Goal: Task Accomplishment & Management: Use online tool/utility

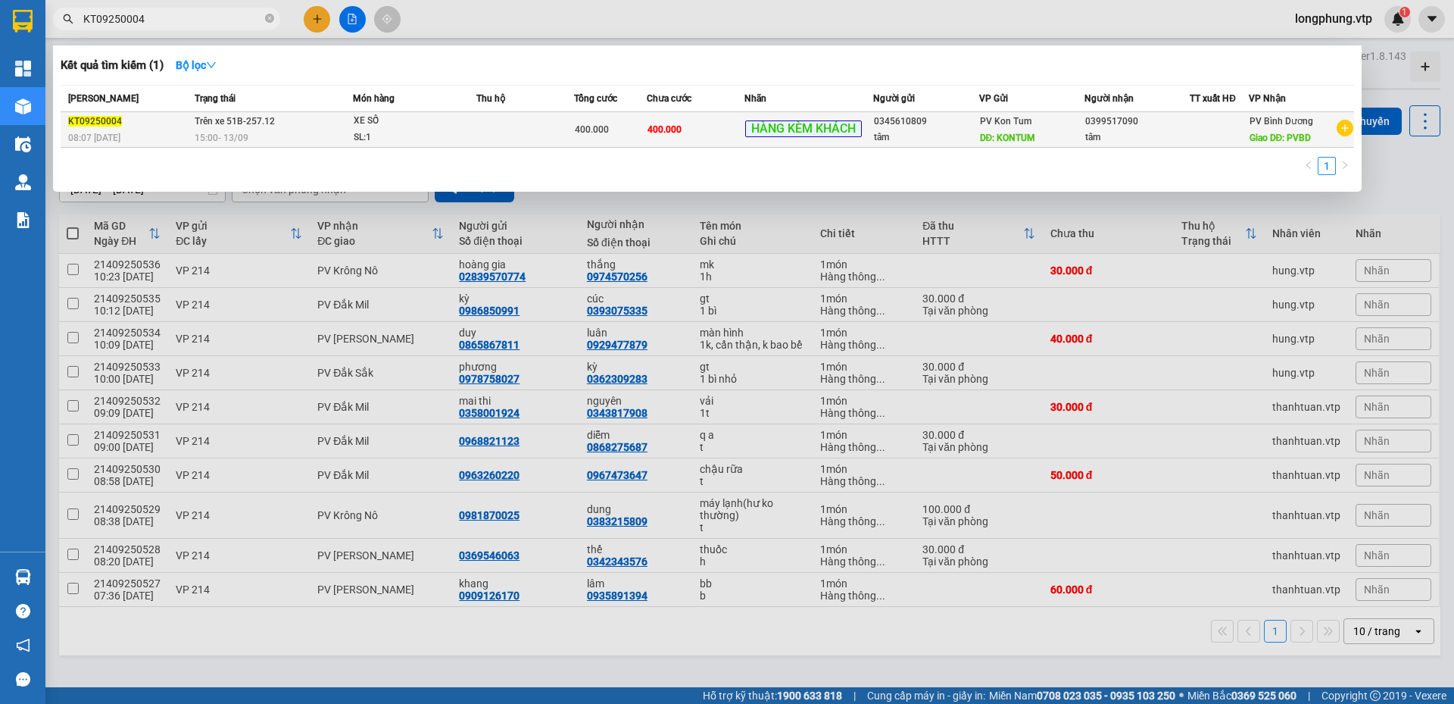
type input "KT09250004"
click at [254, 132] on div "15:00 [DATE]" at bounding box center [274, 137] width 158 height 17
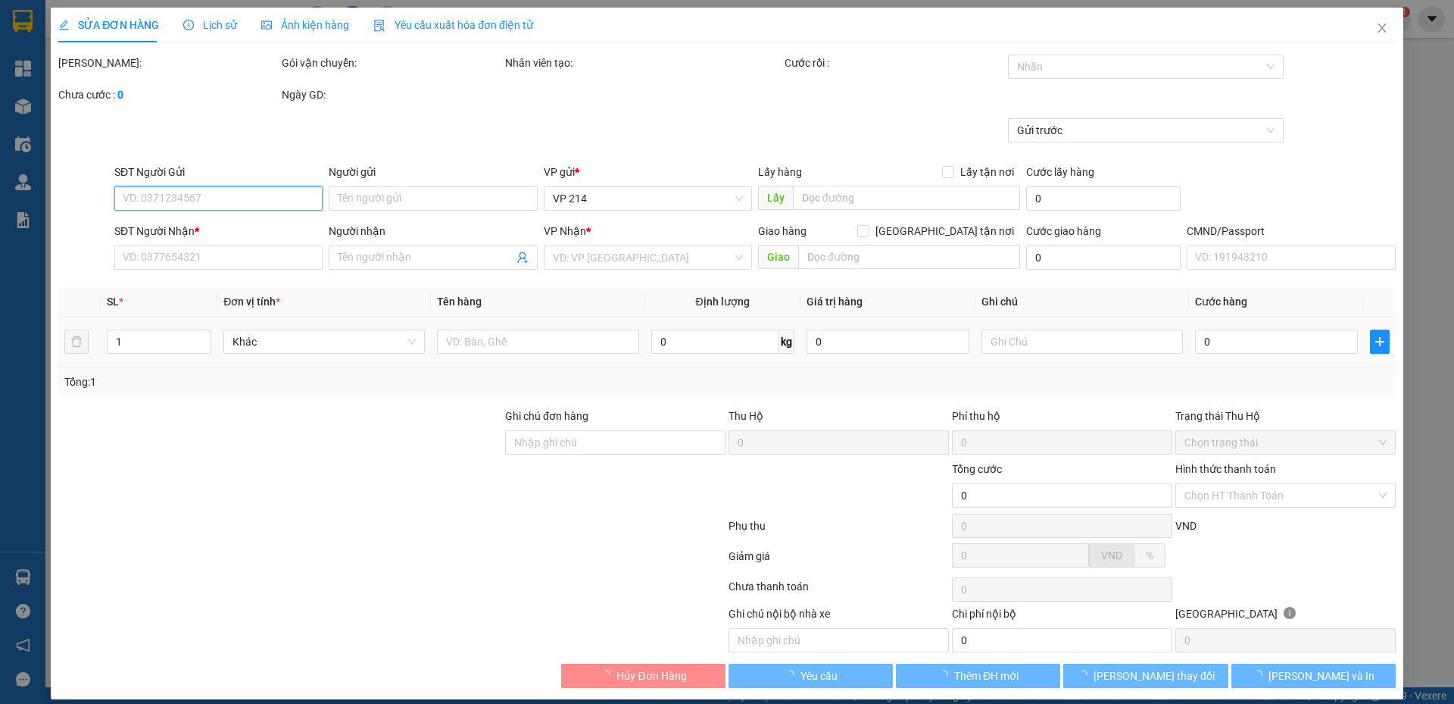
type input "0345610809"
type input "tâm"
type input "KONTUM"
type input "0399517090"
type input "tâm"
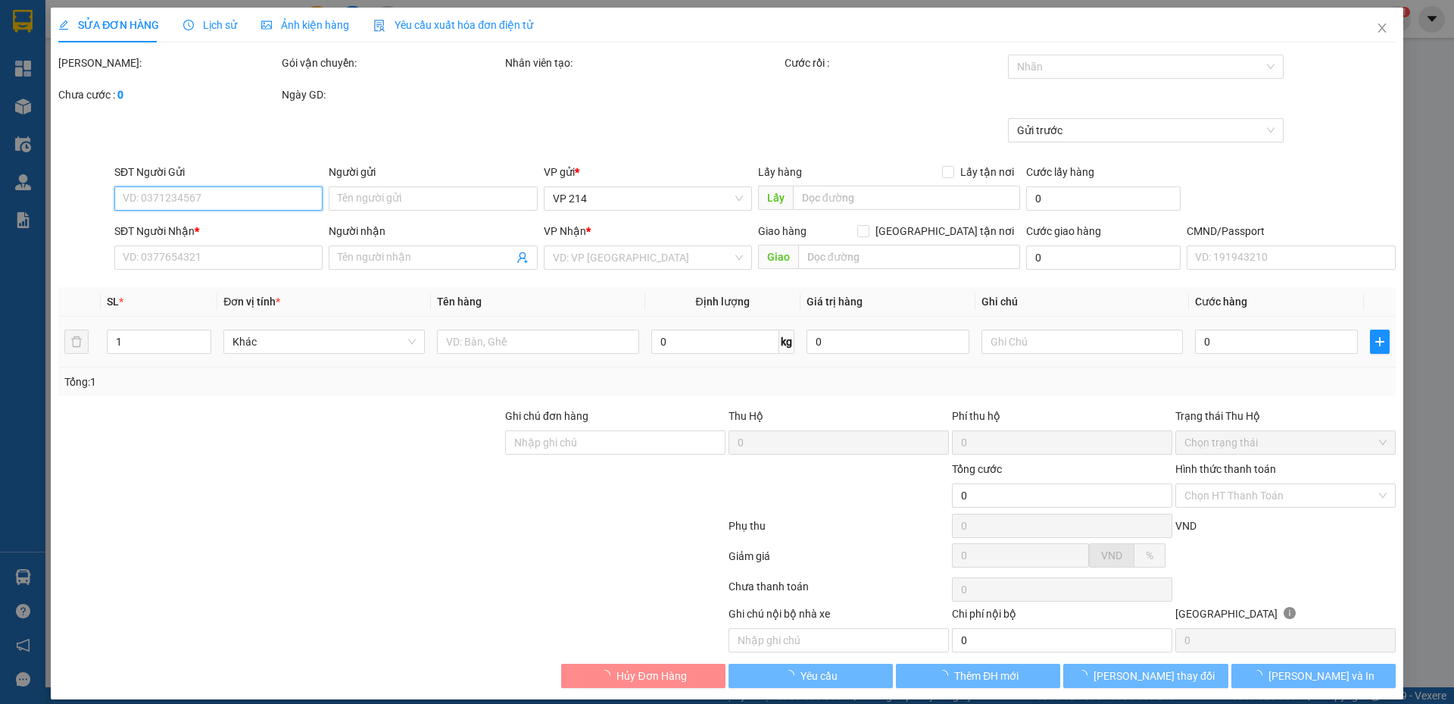
type input "PVBD"
type input "400.000"
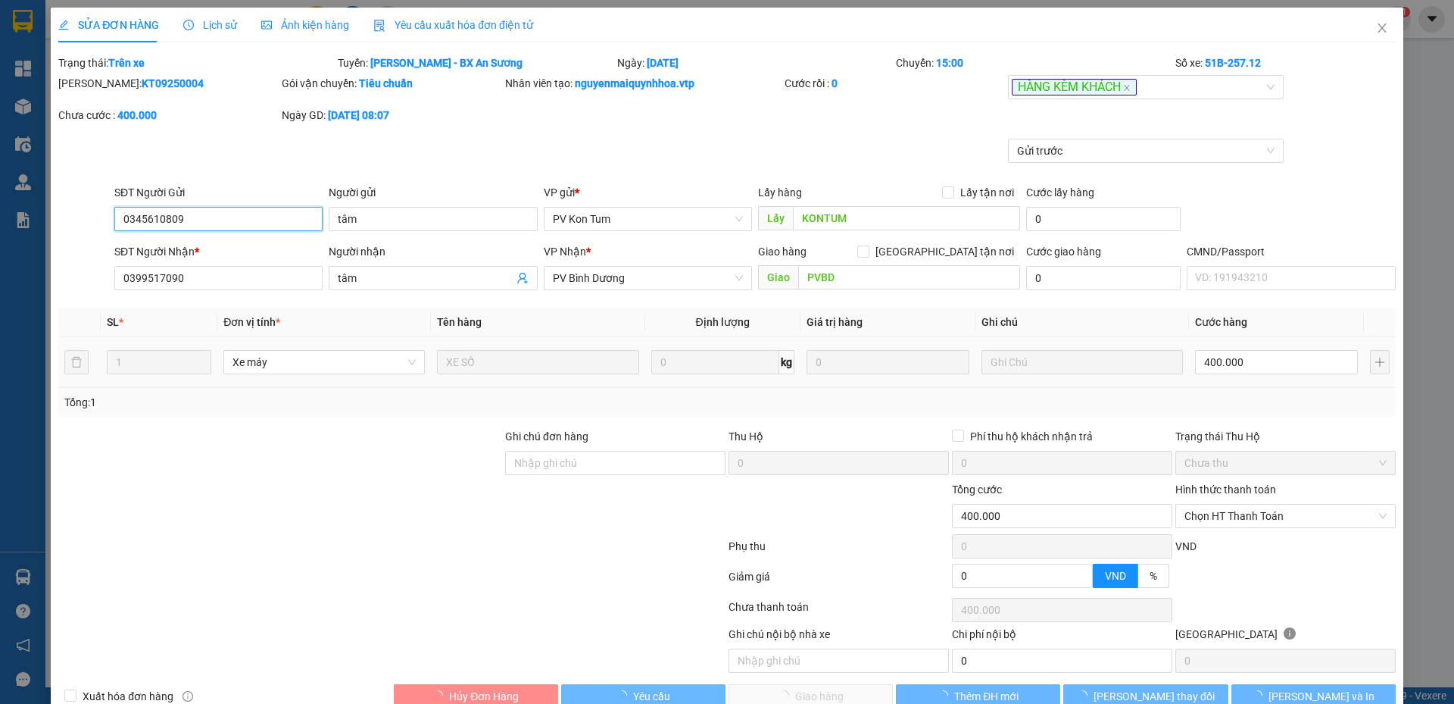
type input "20.000"
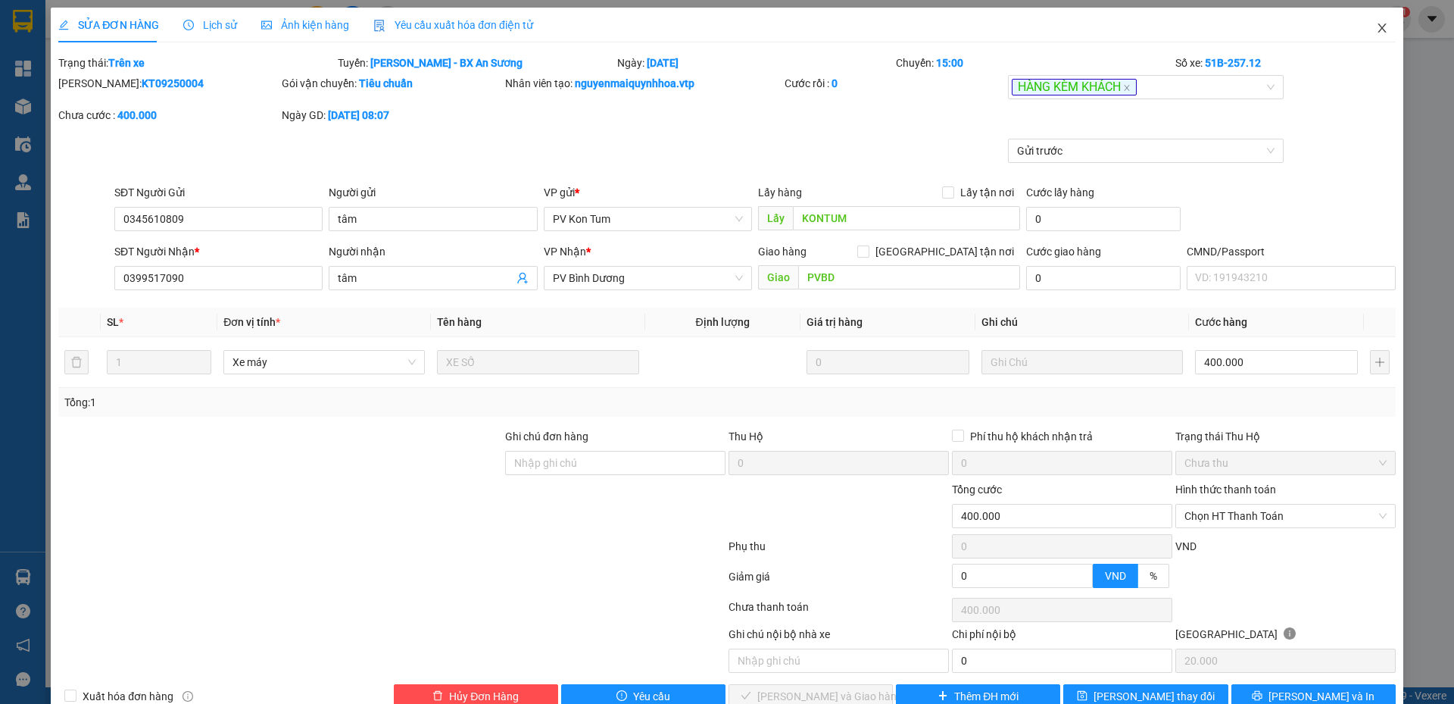
click at [1381, 36] on span "Close" at bounding box center [1382, 29] width 42 height 42
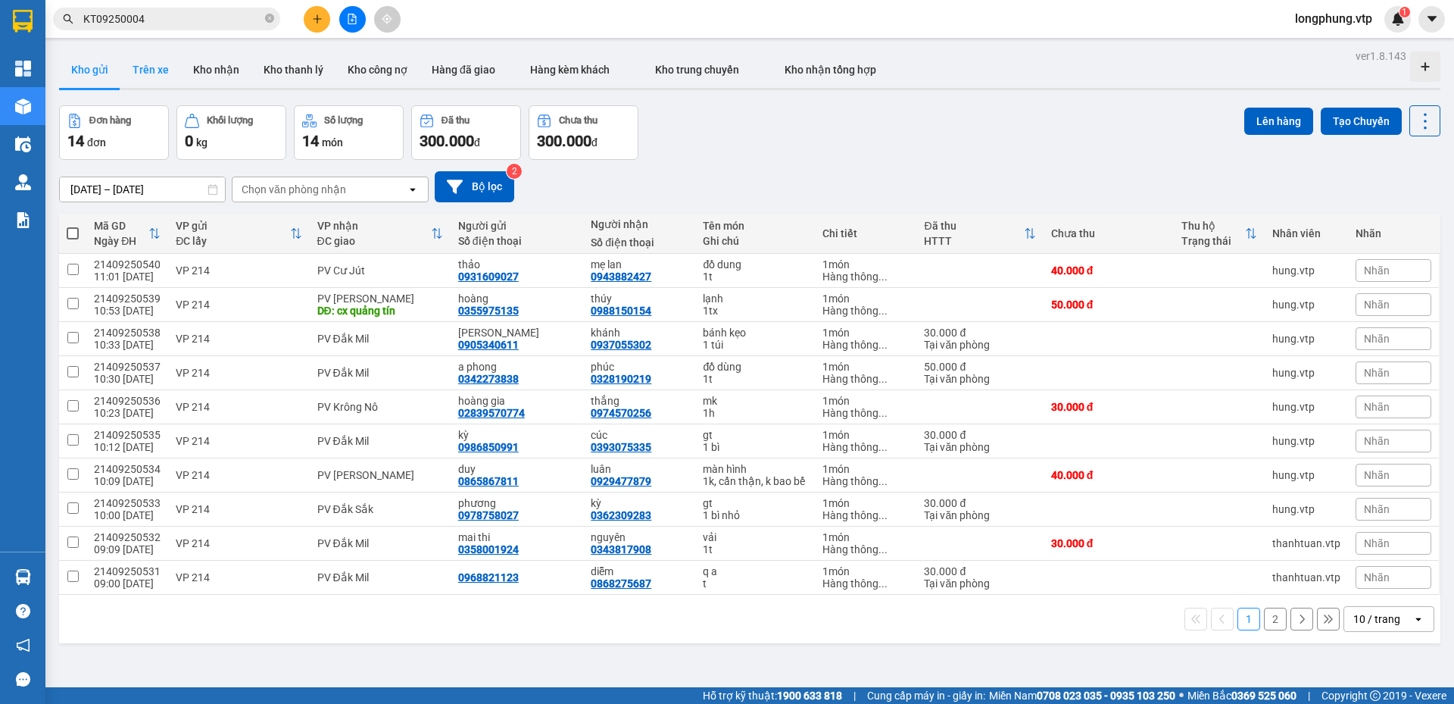
click at [167, 72] on button "Trên xe" at bounding box center [150, 69] width 61 height 36
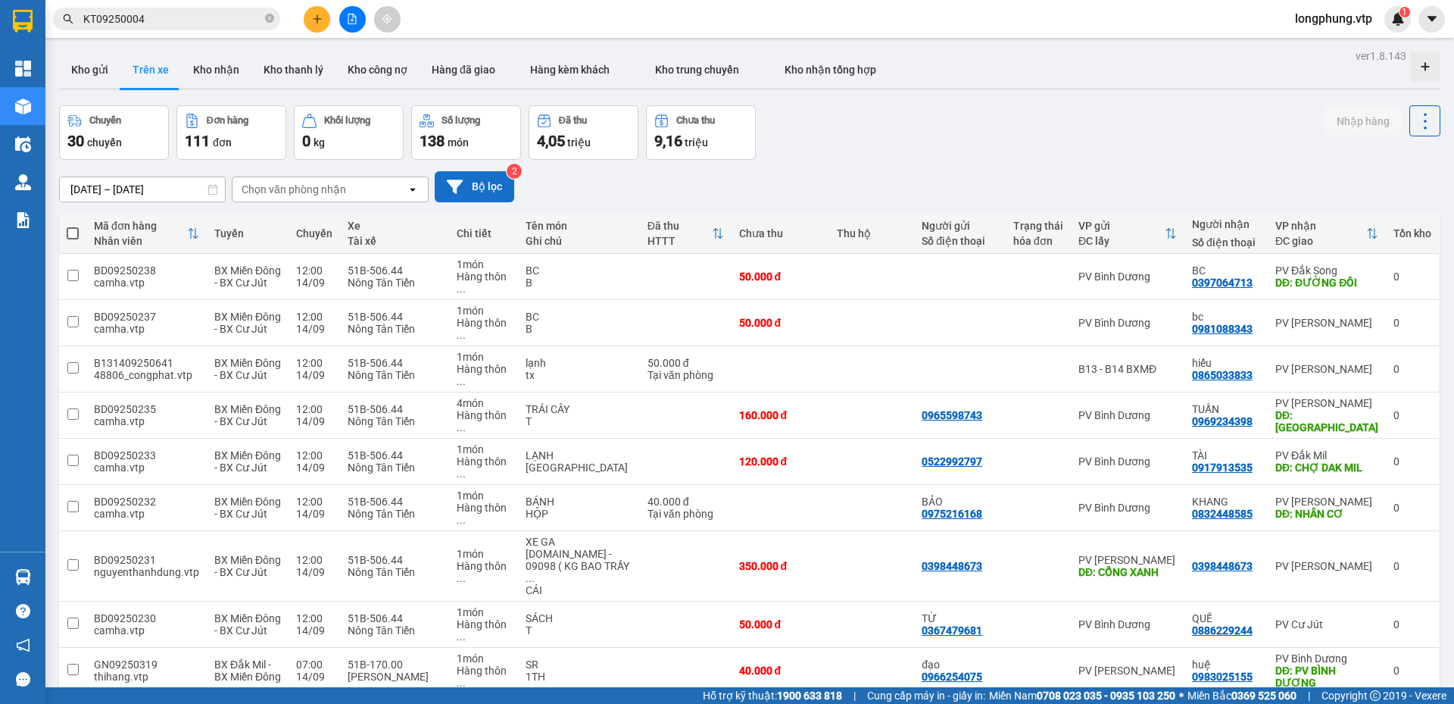
click at [465, 181] on button "Bộ lọc" at bounding box center [475, 186] width 80 height 31
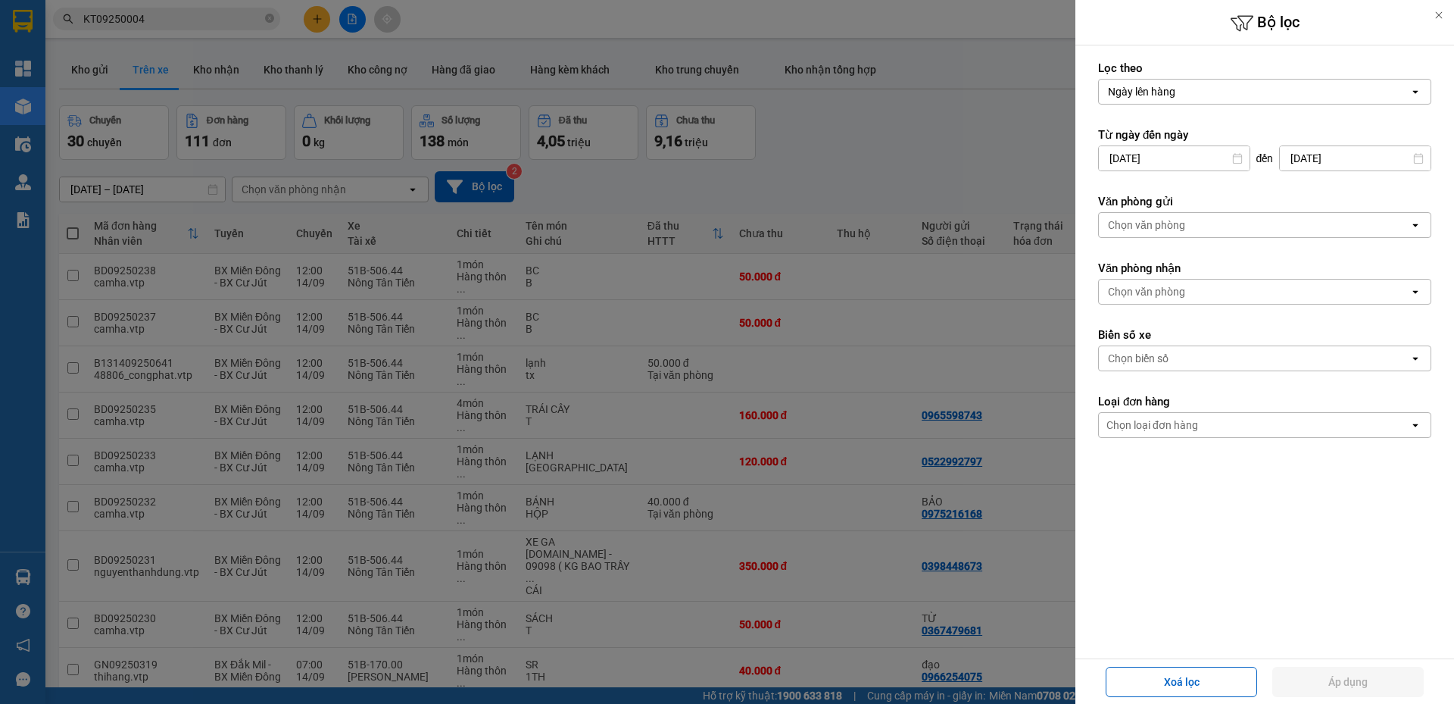
click at [1223, 224] on div "Chọn văn phòng" at bounding box center [1254, 225] width 310 height 24
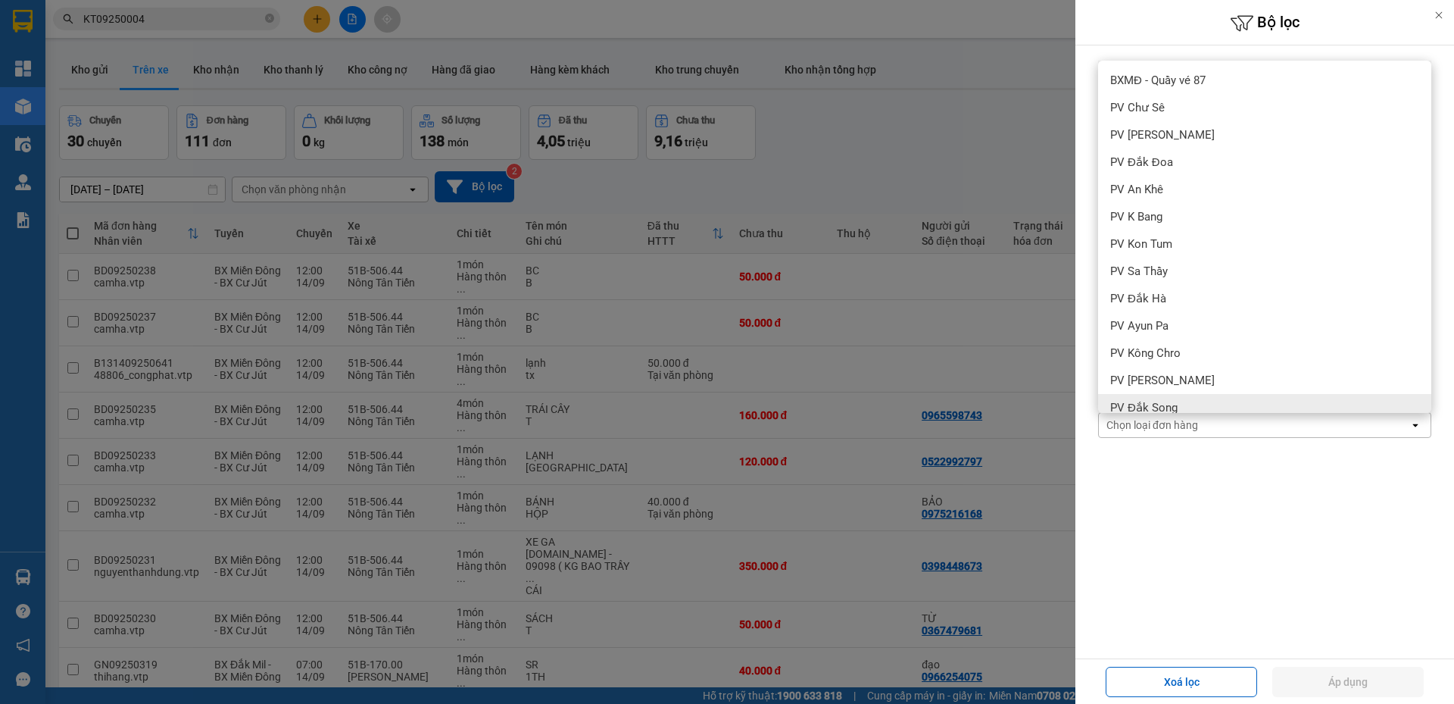
click at [1209, 542] on form "Lọc theo Ngày lên hàng open Từ ngày đến [DATE] Press the down arrow key to inte…" at bounding box center [1264, 317] width 333 height 513
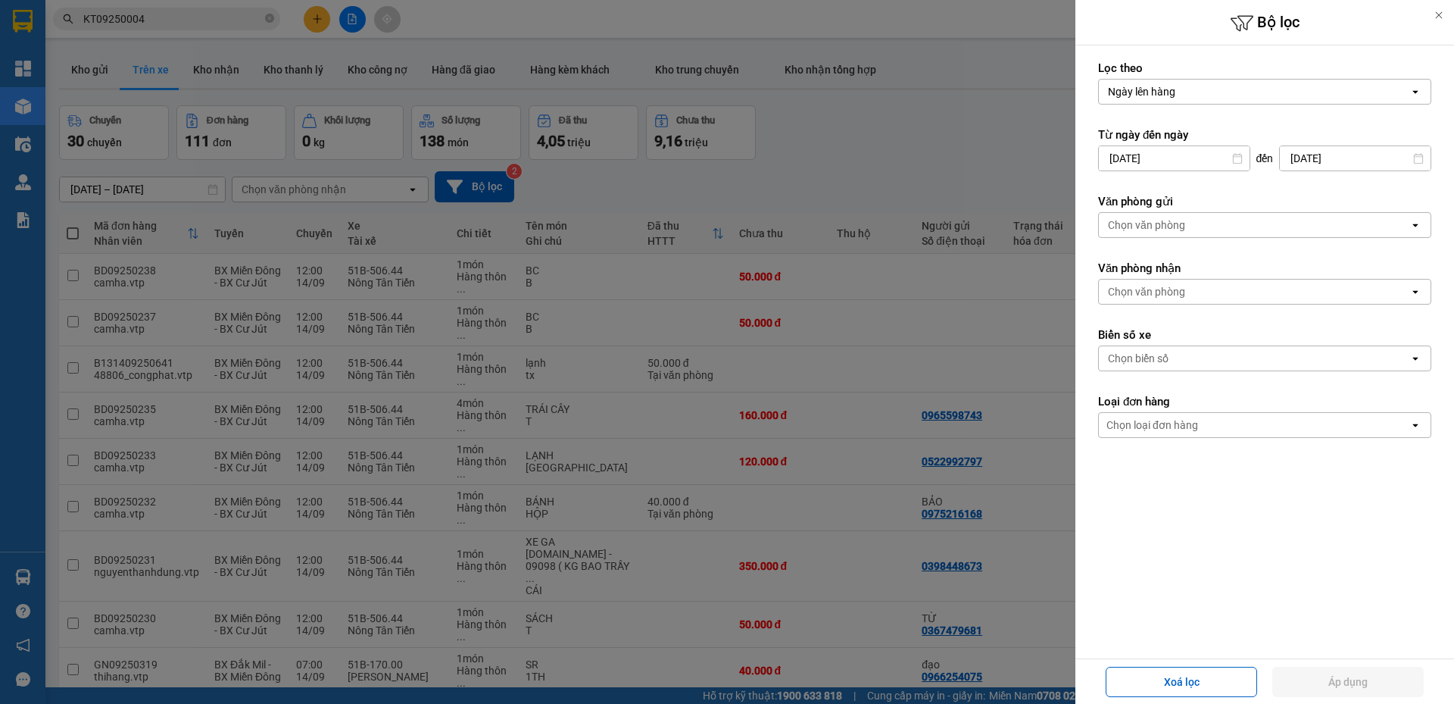
click at [1180, 354] on div "Chọn biển số" at bounding box center [1254, 358] width 310 height 24
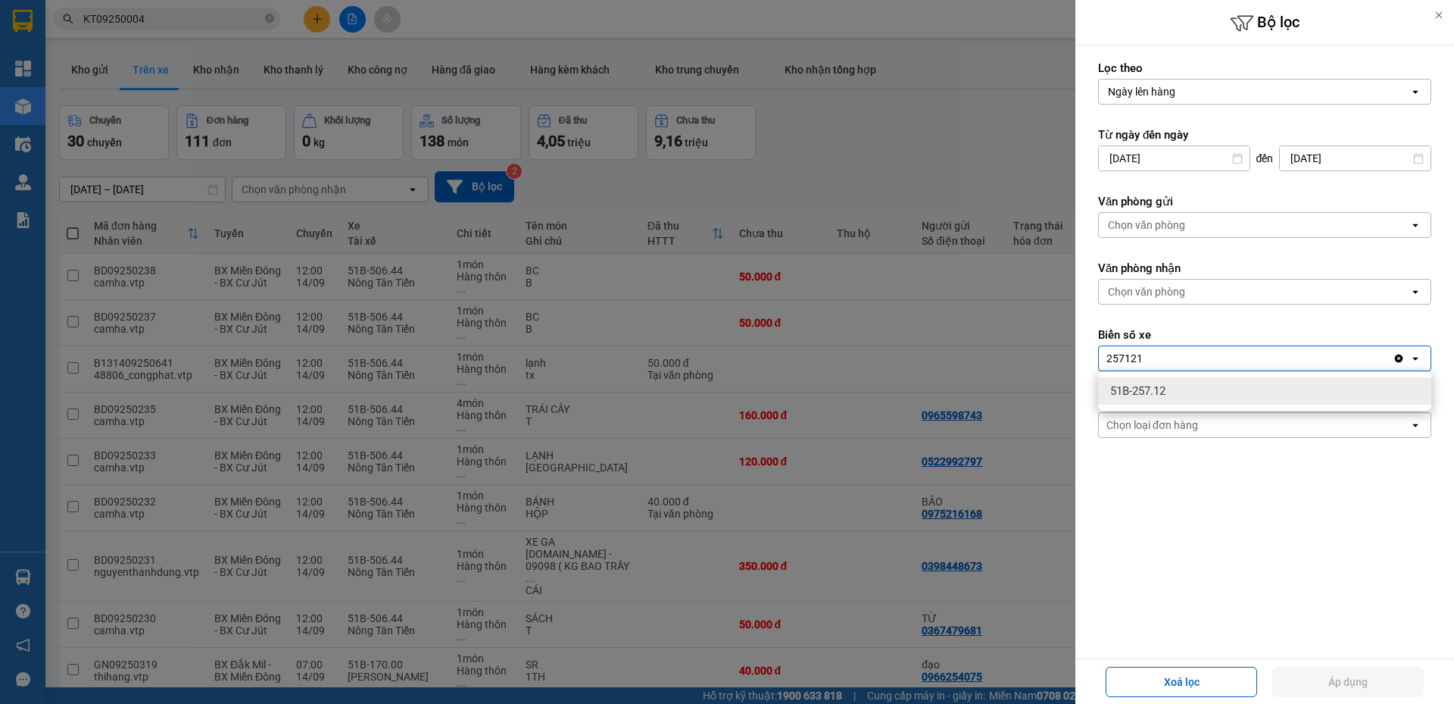
type input "257121"
click at [1152, 382] on div "51B-257.12" at bounding box center [1264, 390] width 333 height 27
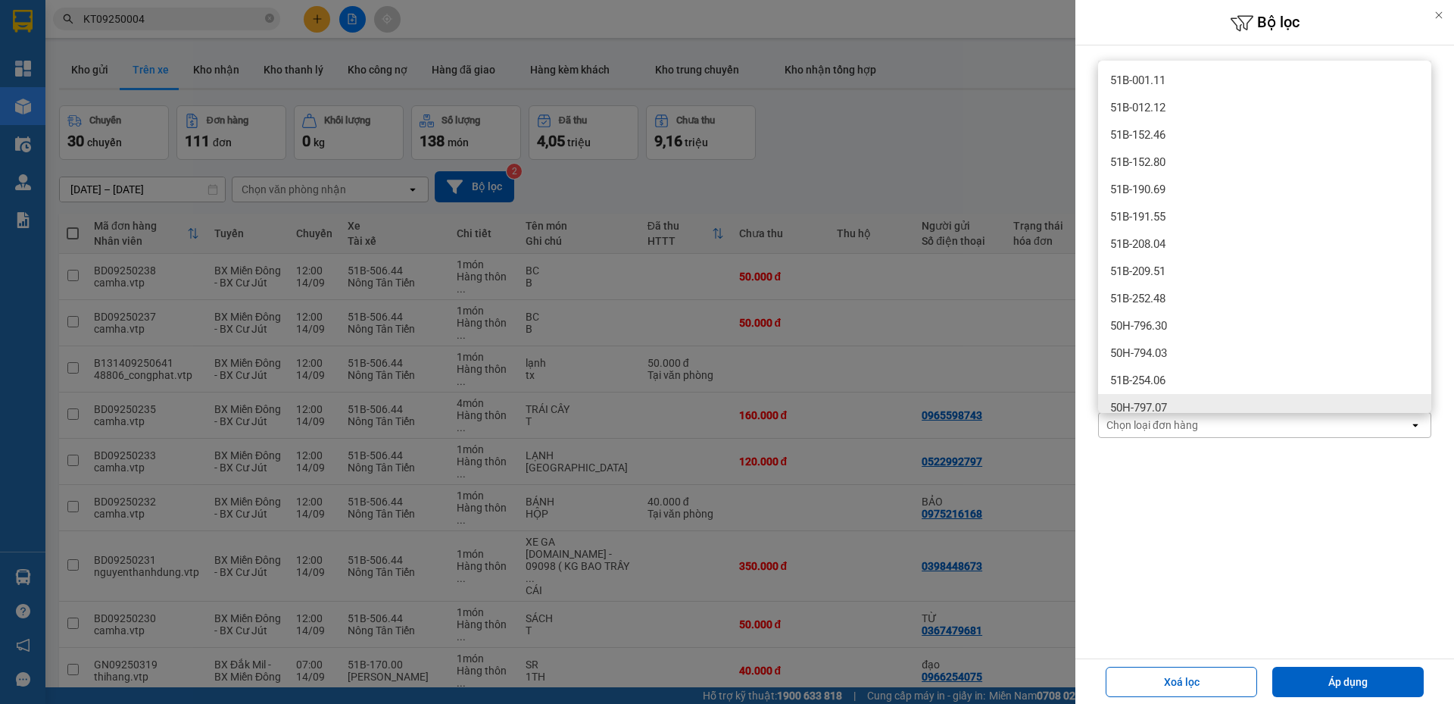
click at [1186, 491] on form "Lọc theo Ngày lên hàng open Từ ngày đến [DATE] Press the down arrow key to inte…" at bounding box center [1264, 317] width 333 height 513
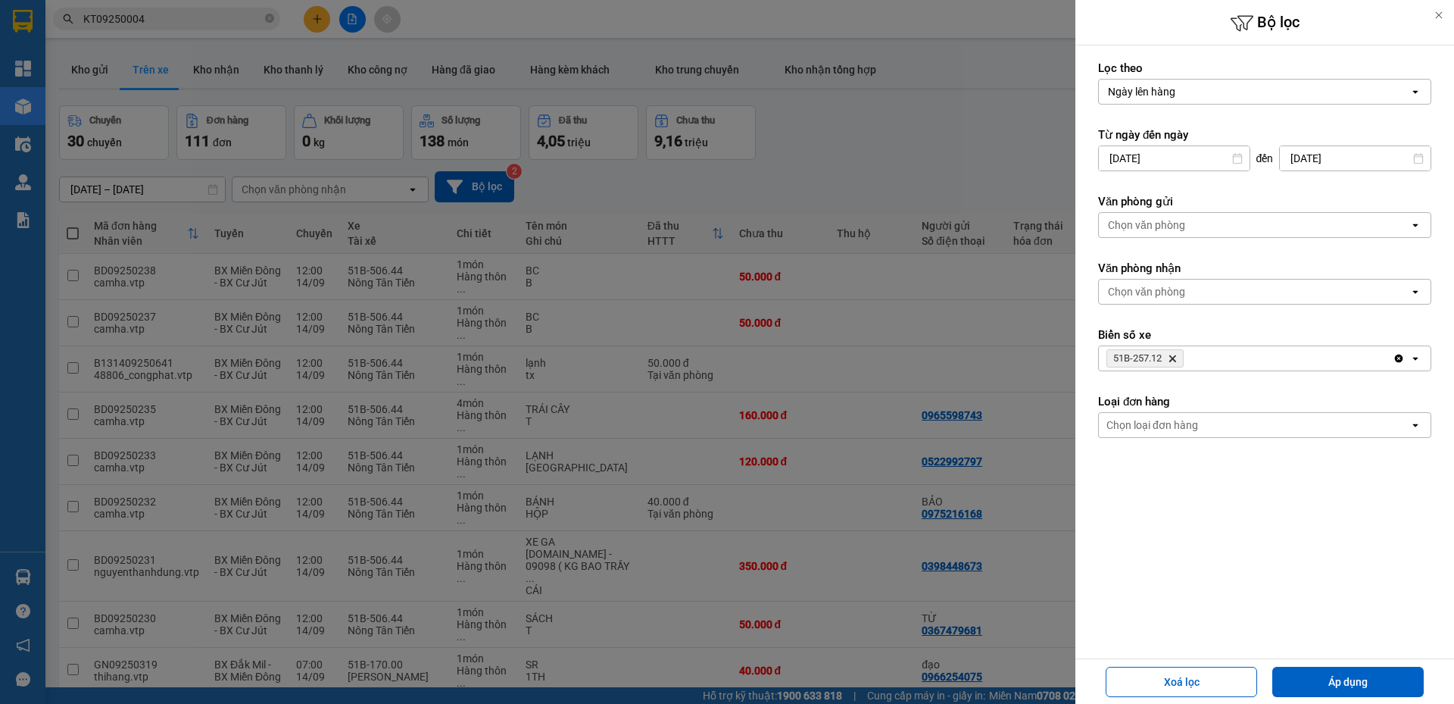
click at [1351, 160] on input "[DATE]" at bounding box center [1355, 158] width 151 height 24
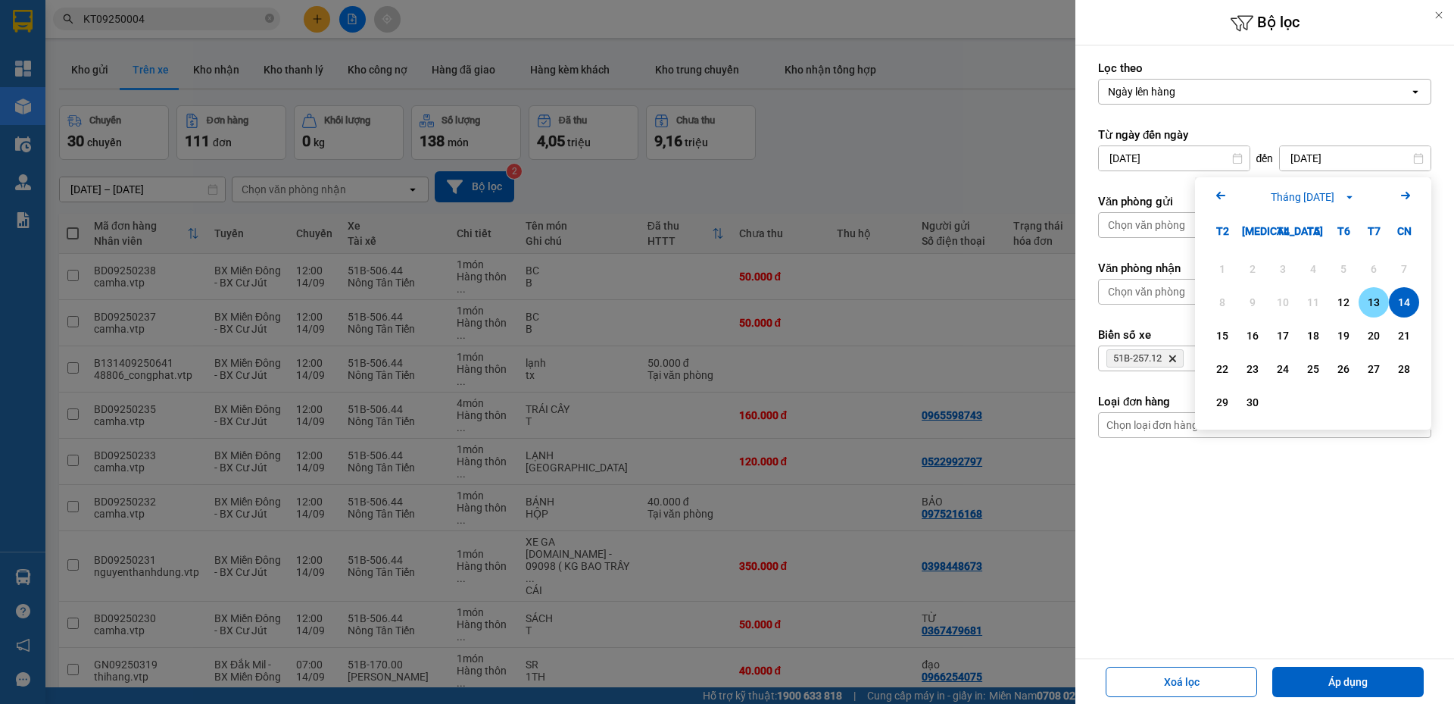
click at [1374, 304] on div "13" at bounding box center [1373, 302] width 21 height 18
type input "[DATE]"
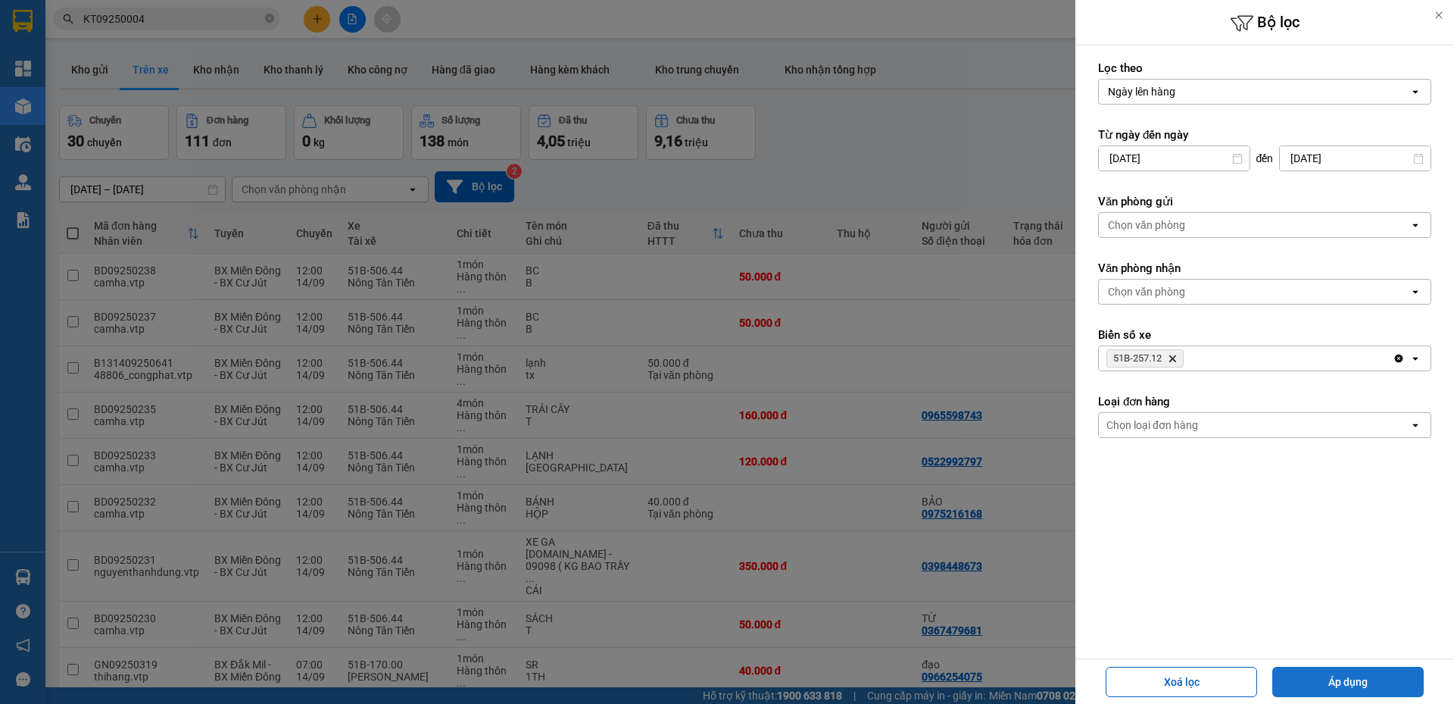
click at [1367, 668] on button "Áp dụng" at bounding box center [1347, 681] width 151 height 30
type input "[DATE] – [DATE]"
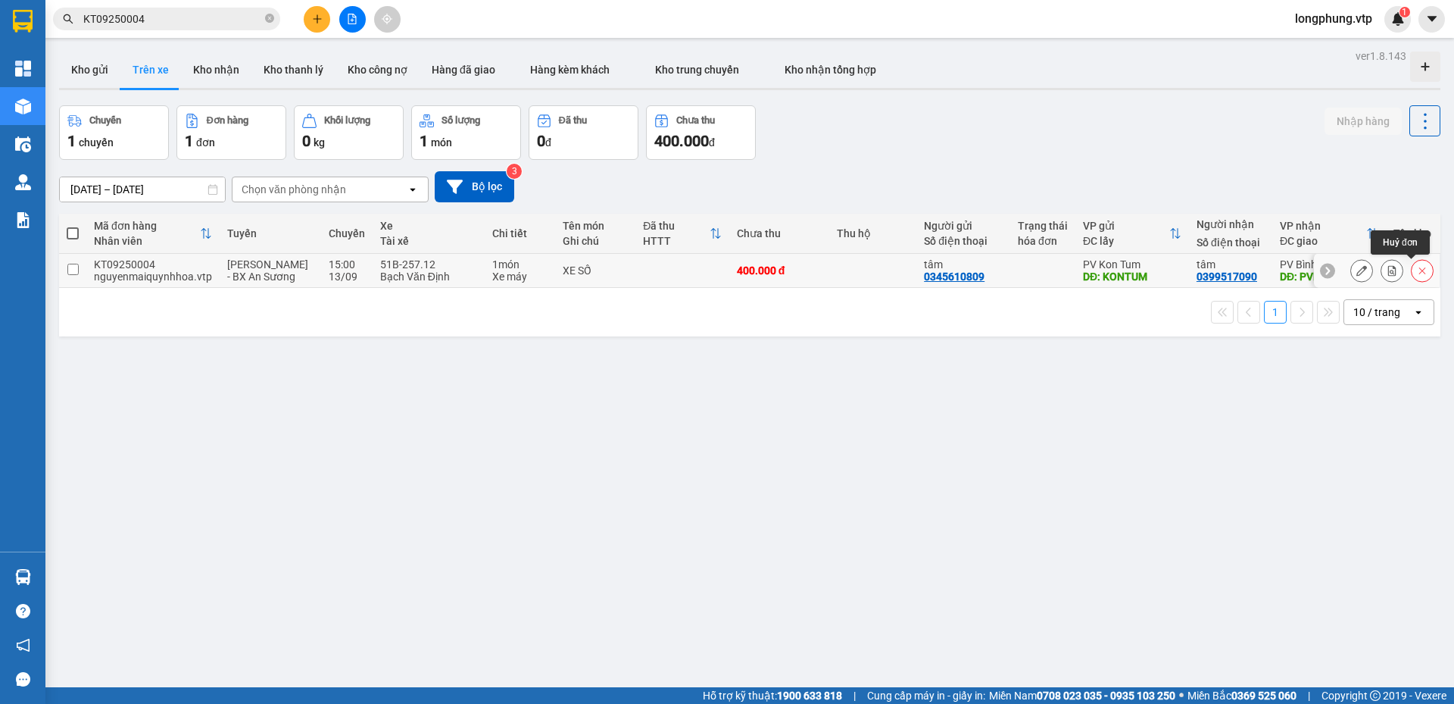
click at [1417, 273] on icon at bounding box center [1422, 270] width 11 height 11
click at [1374, 388] on div "ver 1.8.143 Kho gửi Trên xe Kho nhận Kho thanh lý Kho công nợ Hàng đã giao Hàng…" at bounding box center [749, 397] width 1393 height 704
click at [64, 267] on td at bounding box center [72, 271] width 27 height 34
checkbox input "true"
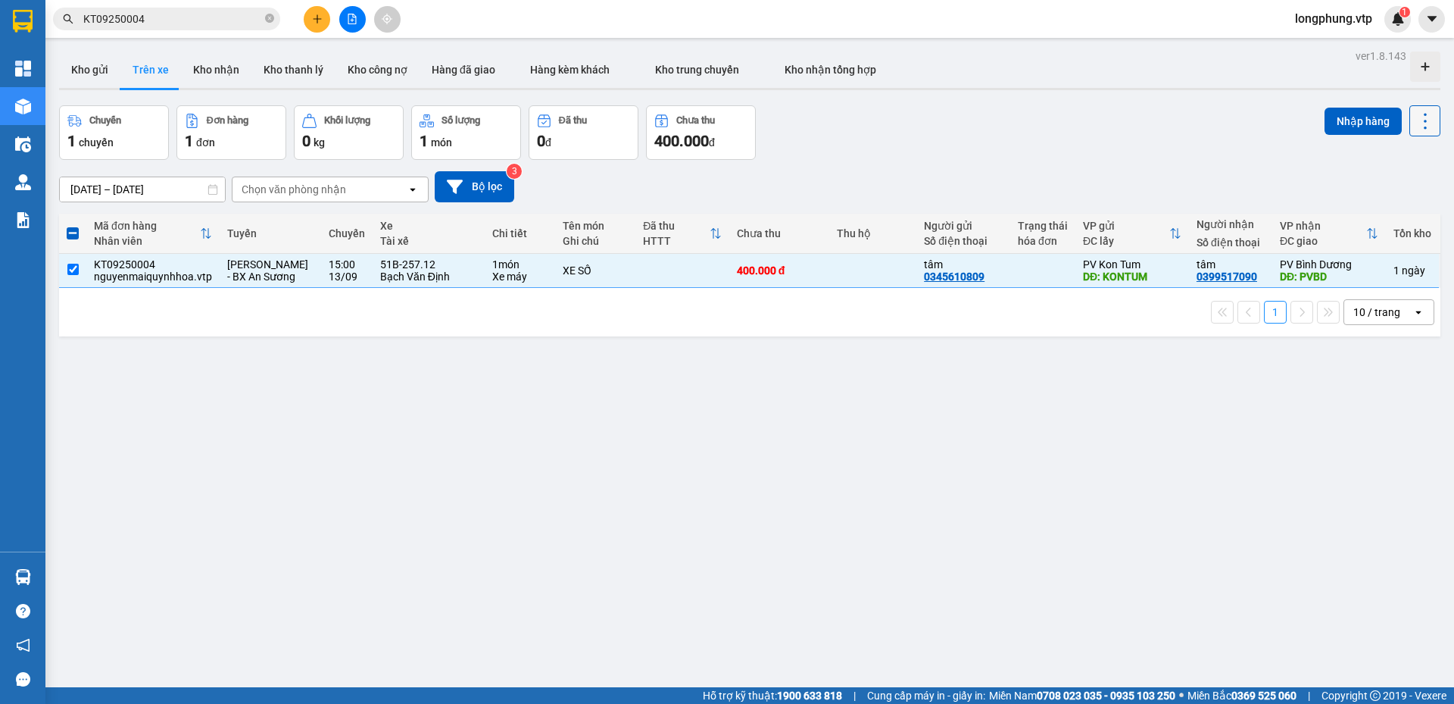
click at [1421, 117] on icon at bounding box center [1425, 121] width 21 height 21
click at [1396, 183] on span "Xóa hoàn toàn" at bounding box center [1397, 189] width 70 height 15
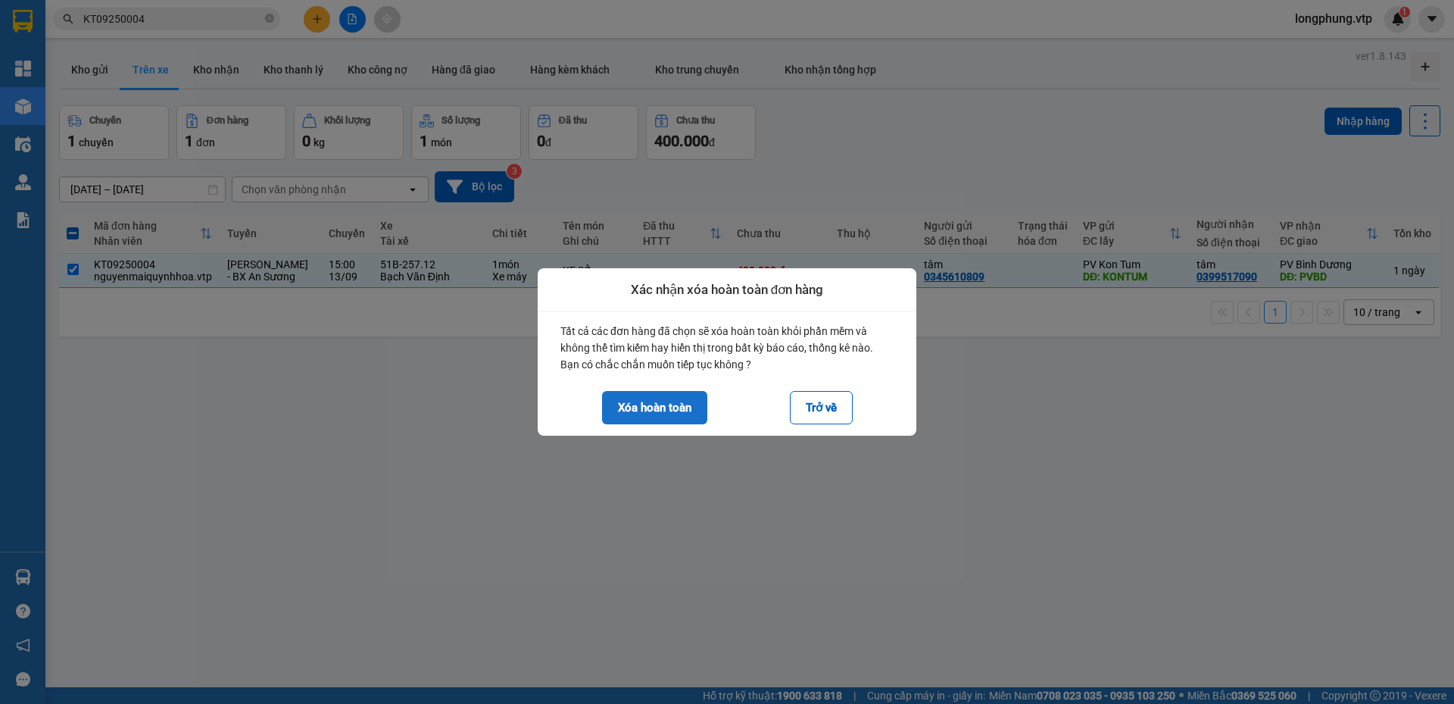
click at [652, 407] on button "Xóa hoàn toàn" at bounding box center [654, 407] width 105 height 33
